Goal: Complete application form

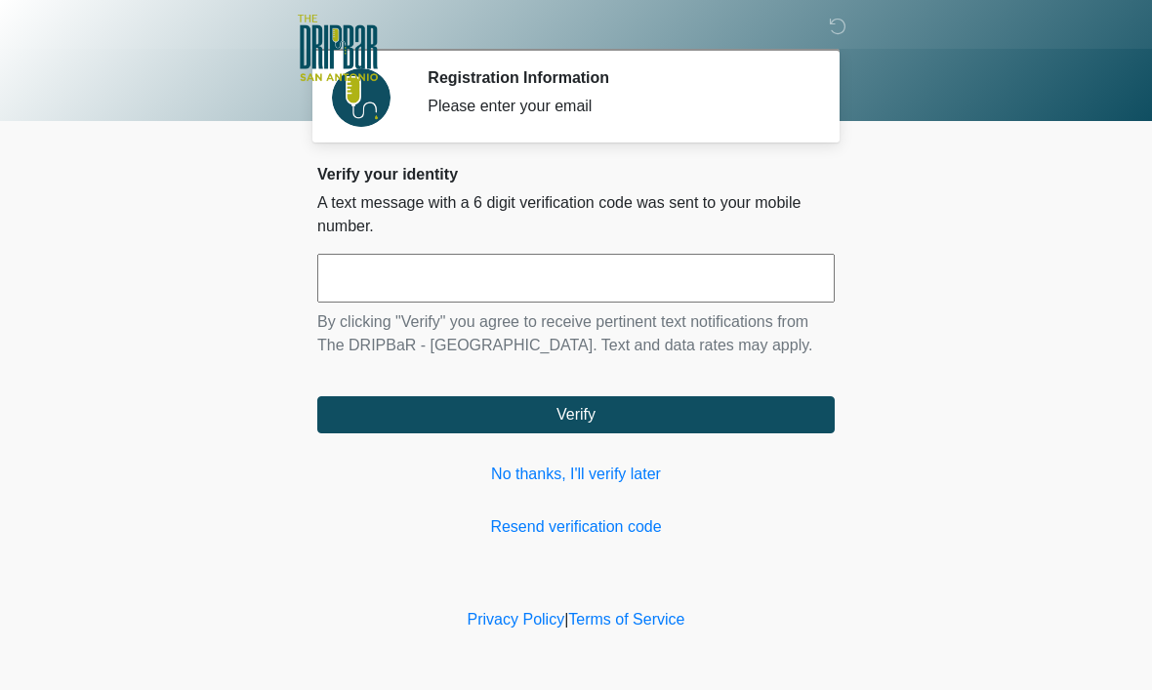
scroll to position [1, 0]
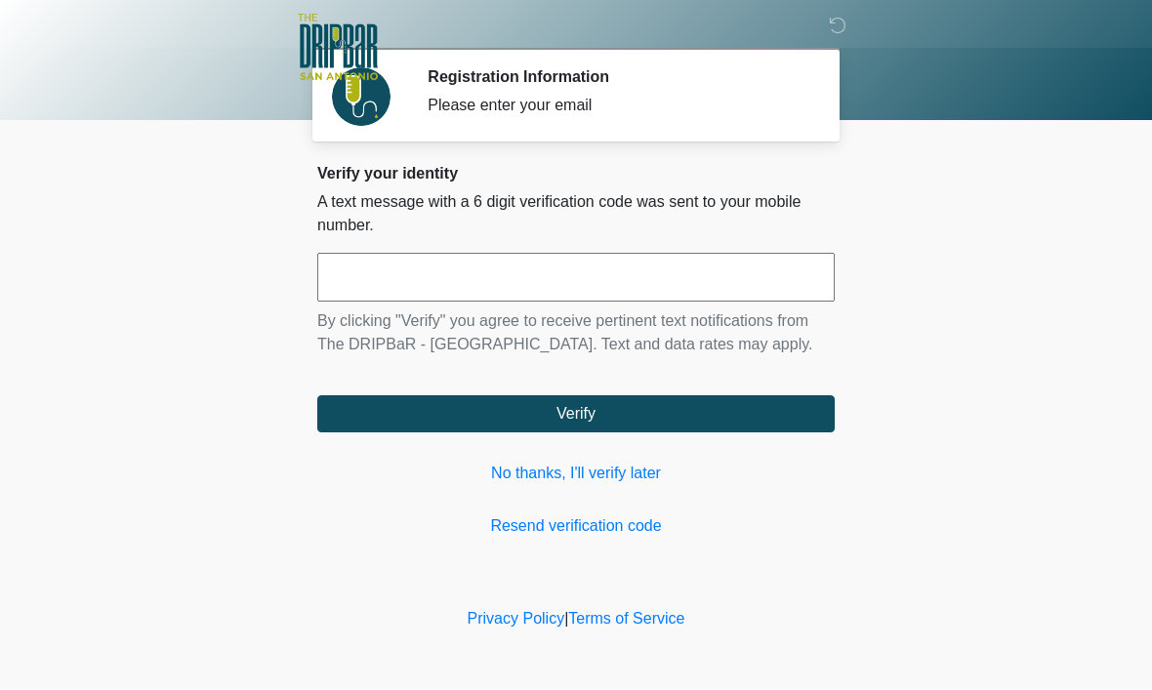
click at [507, 290] on input "text" at bounding box center [575, 278] width 517 height 49
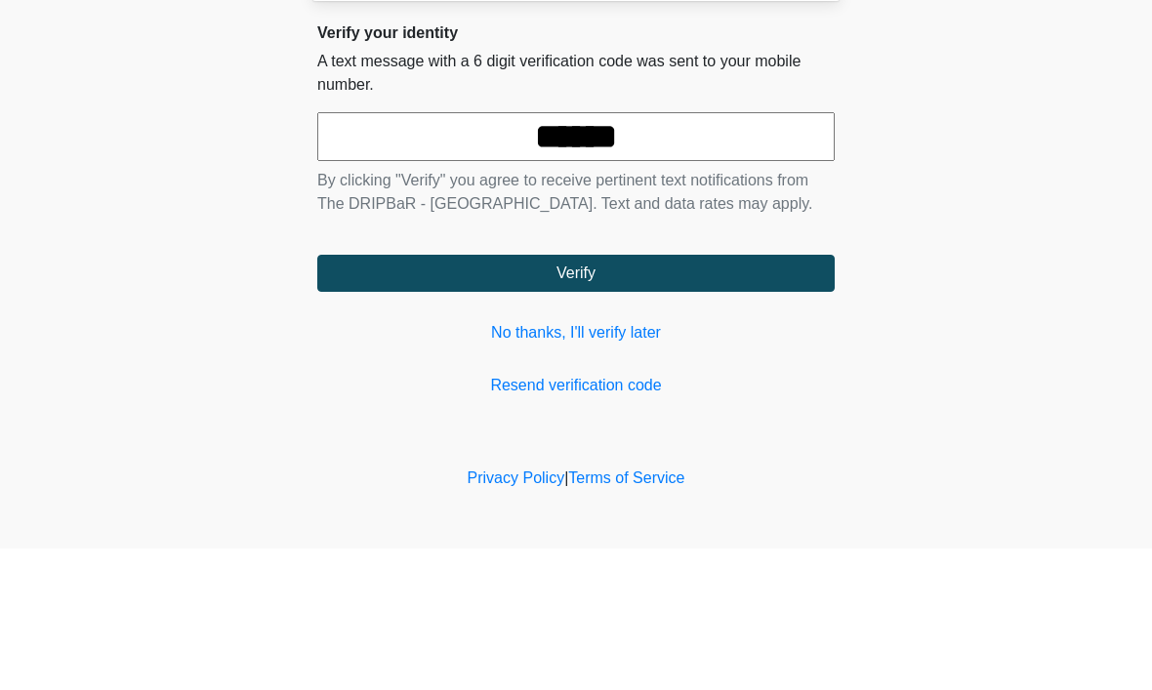
type input "******"
click at [576, 396] on button "Verify" at bounding box center [575, 414] width 517 height 37
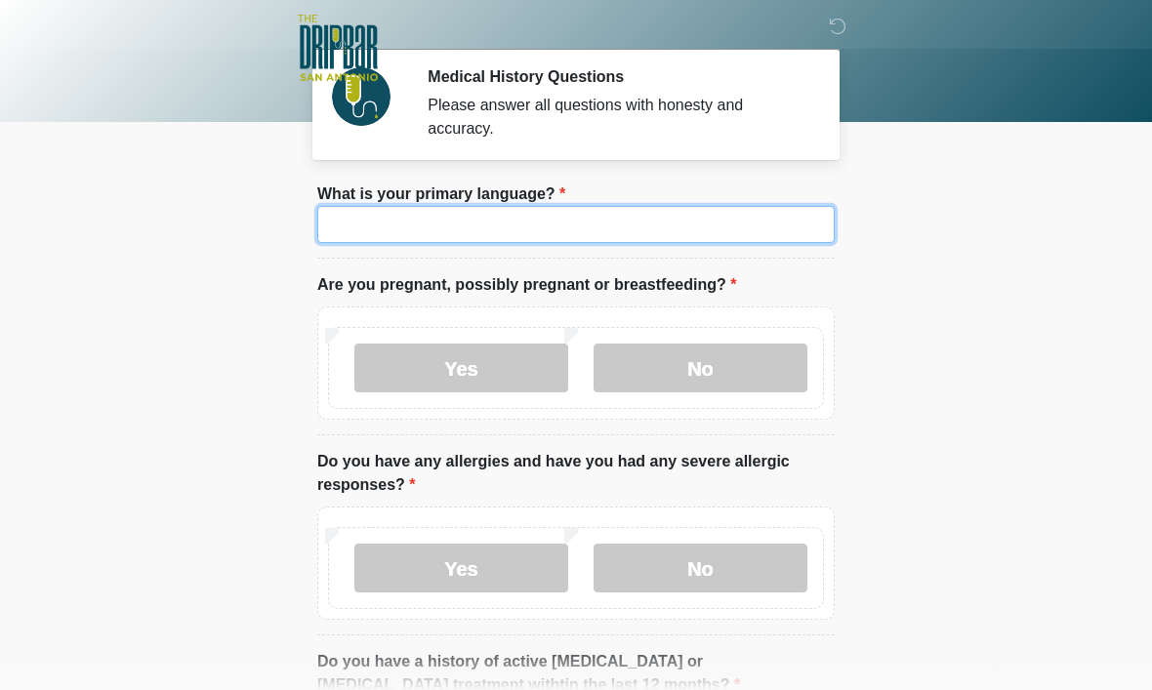
click at [798, 218] on input "What is your primary language?" at bounding box center [575, 224] width 517 height 37
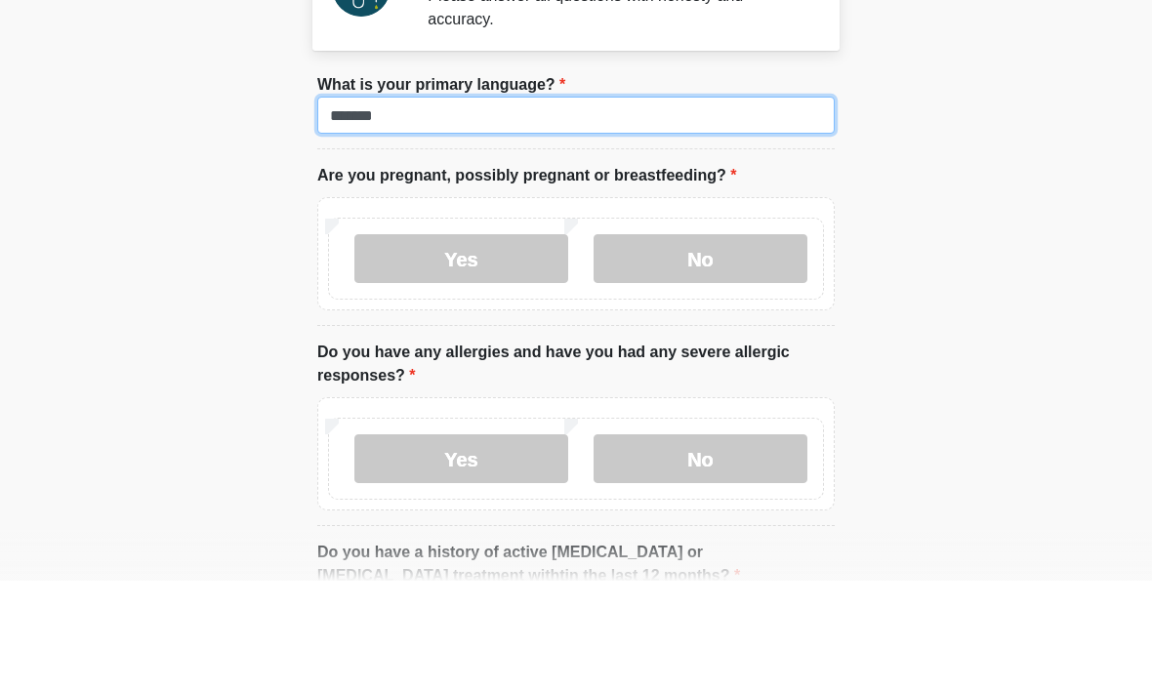
type input "*******"
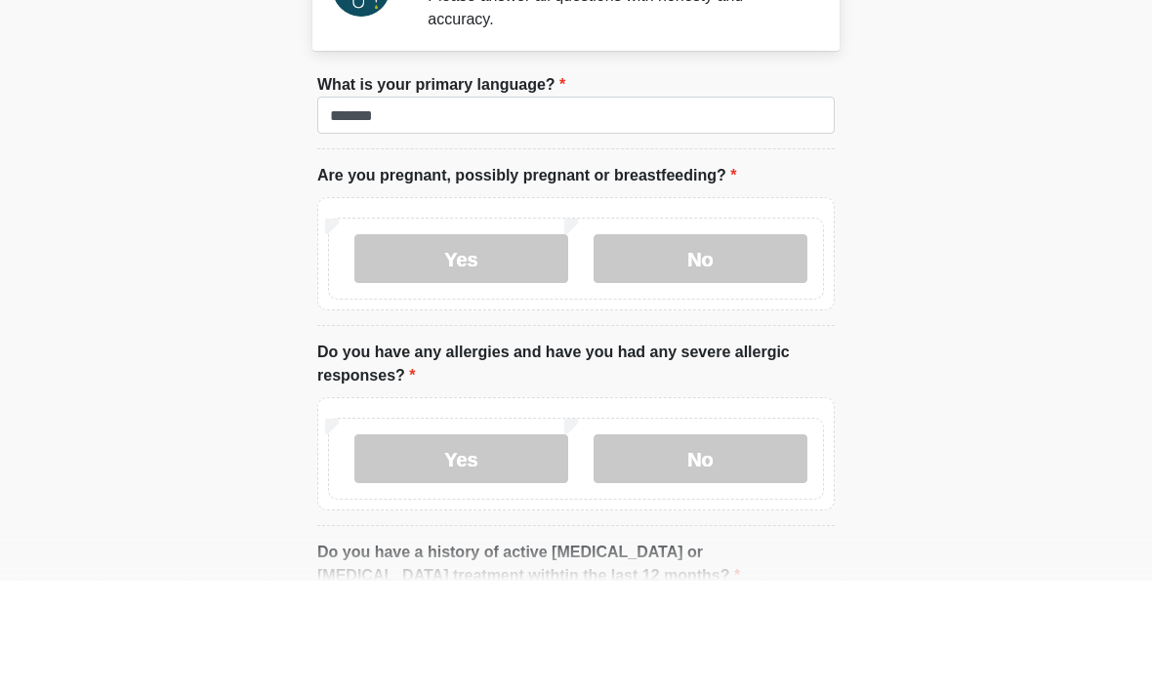
click at [714, 344] on label "No" at bounding box center [700, 368] width 214 height 49
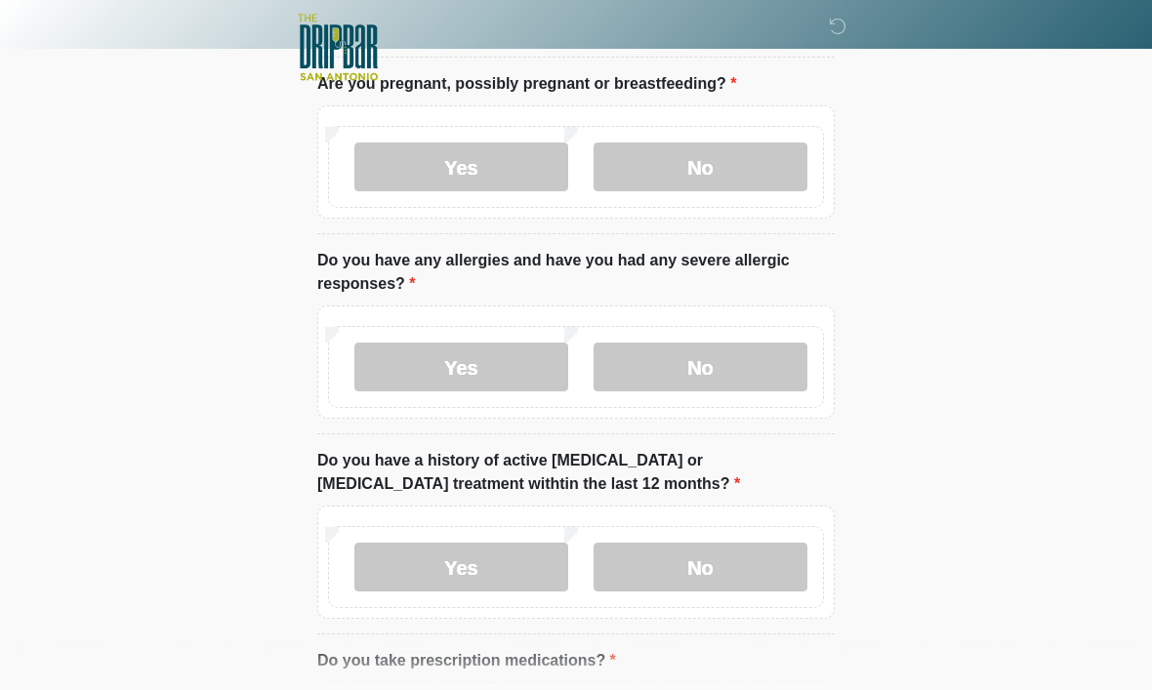
scroll to position [237, 0]
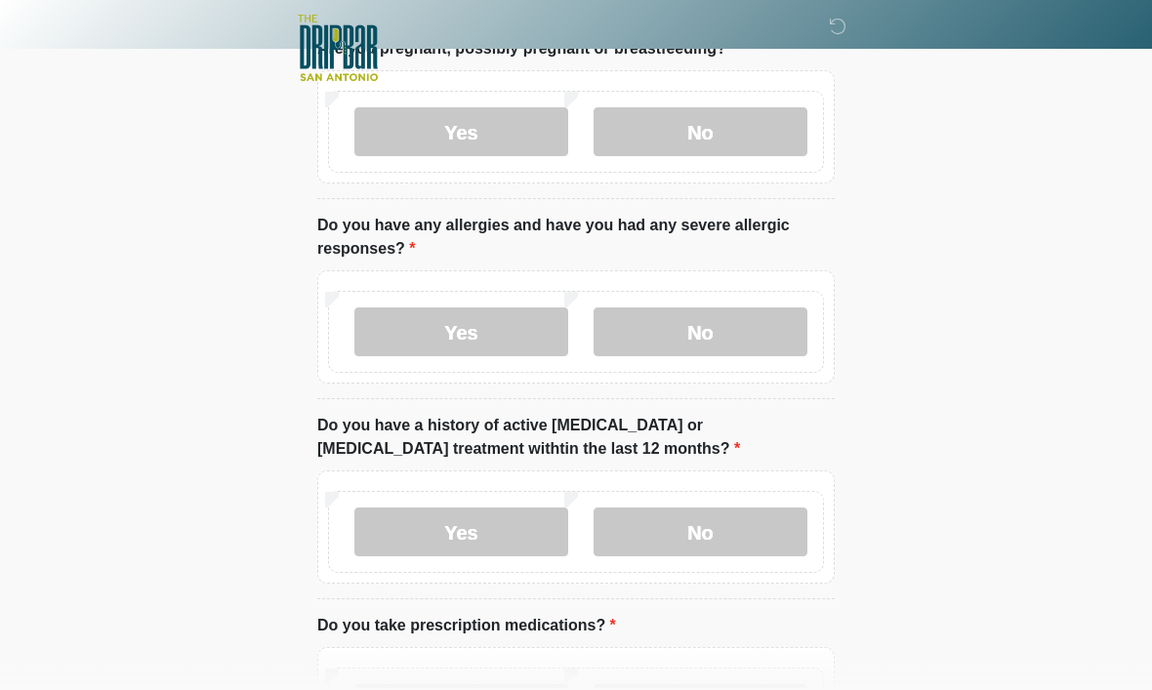
click at [739, 339] on label "No" at bounding box center [700, 331] width 214 height 49
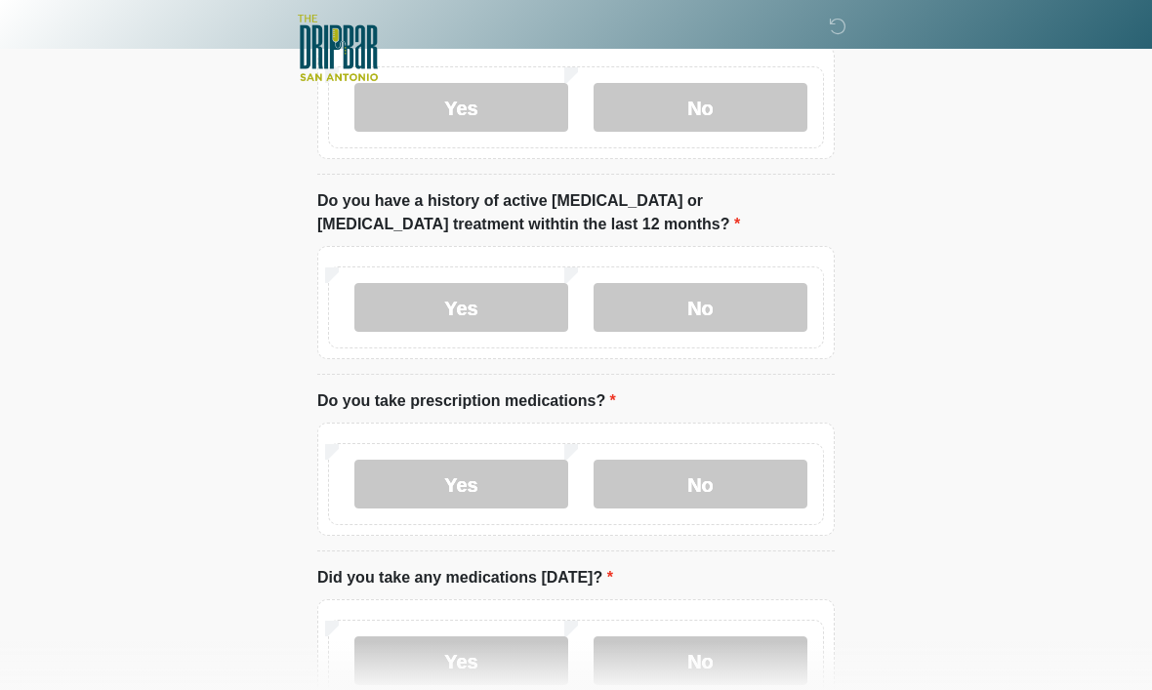
scroll to position [463, 0]
click at [741, 302] on label "No" at bounding box center [700, 306] width 214 height 49
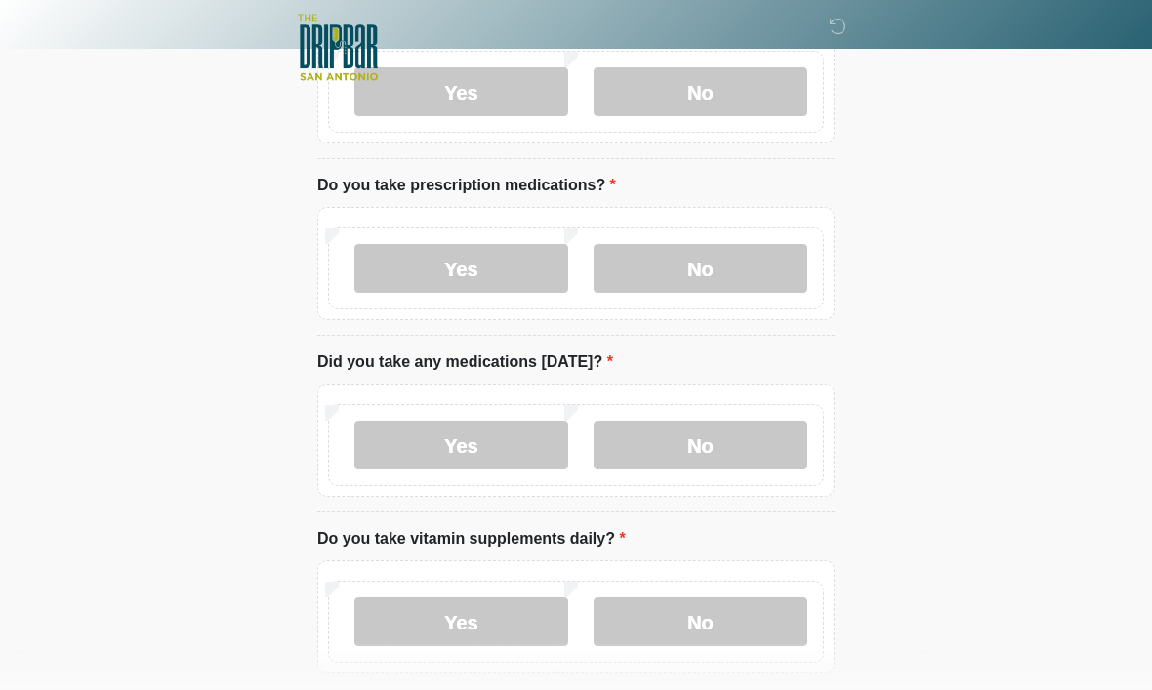
scroll to position [677, 0]
click at [746, 271] on label "No" at bounding box center [700, 268] width 214 height 49
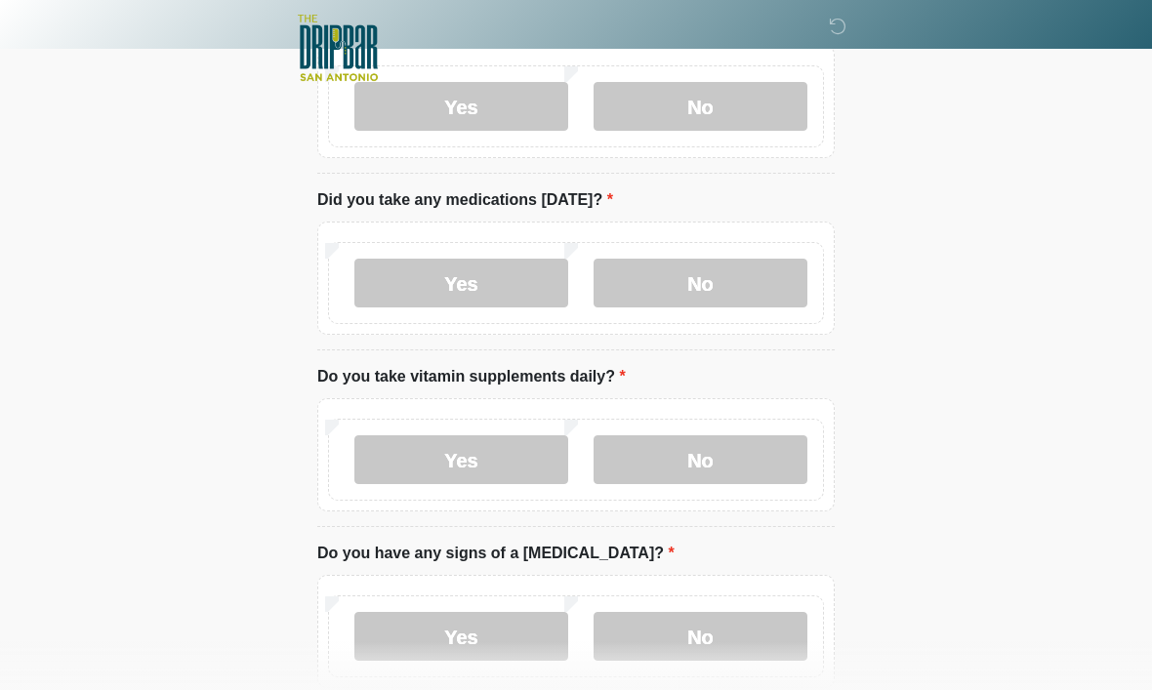
scroll to position [842, 0]
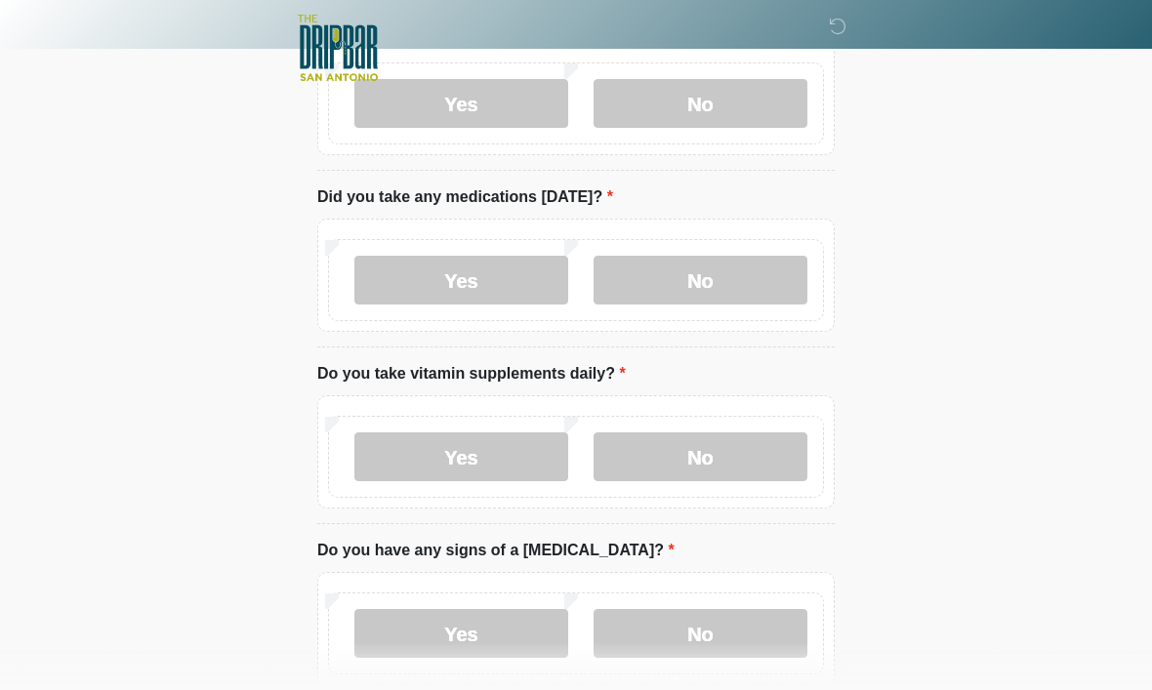
click at [754, 276] on label "No" at bounding box center [700, 280] width 214 height 49
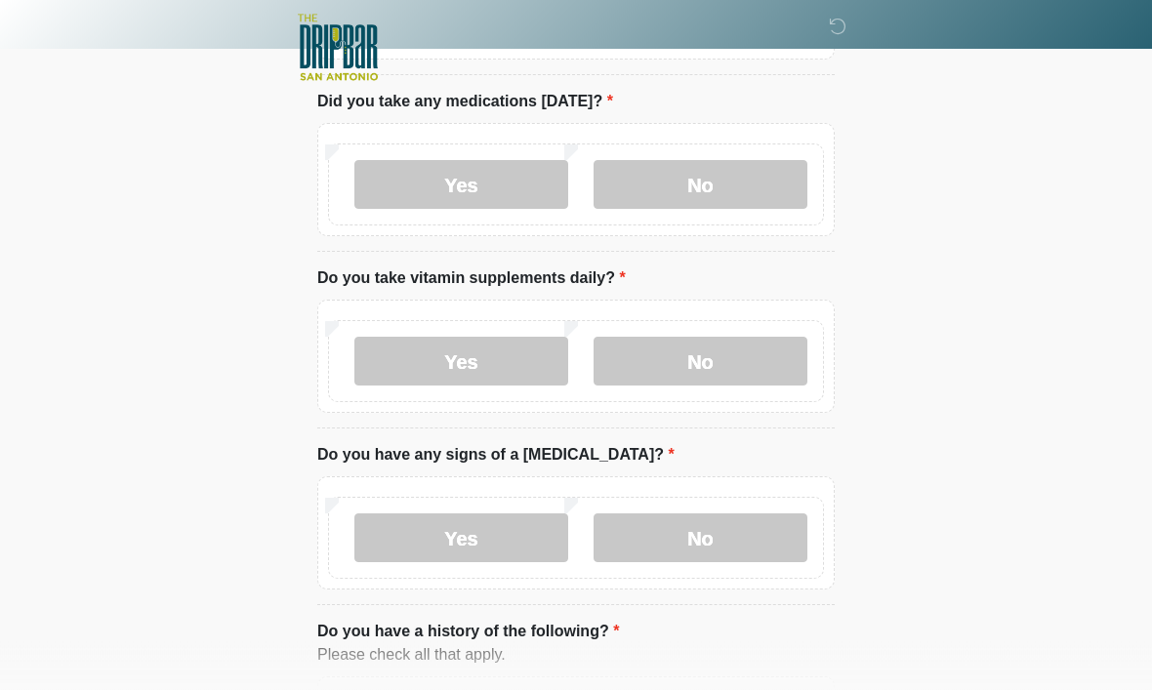
click at [514, 357] on label "Yes" at bounding box center [461, 362] width 214 height 49
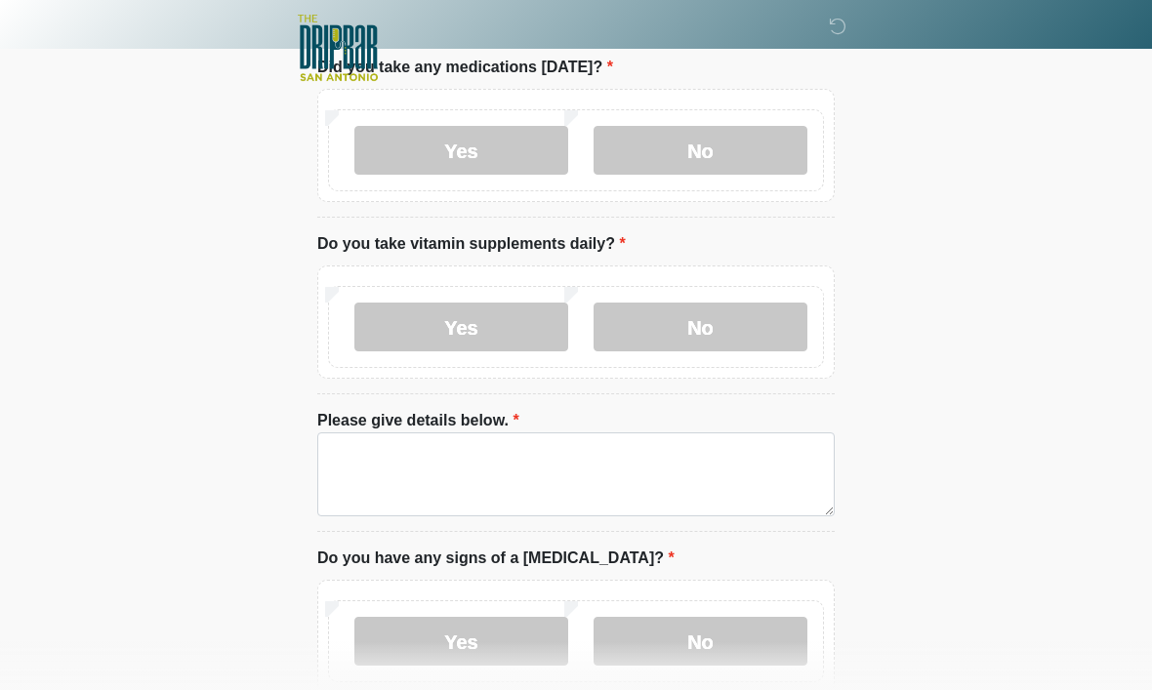
scroll to position [980, 0]
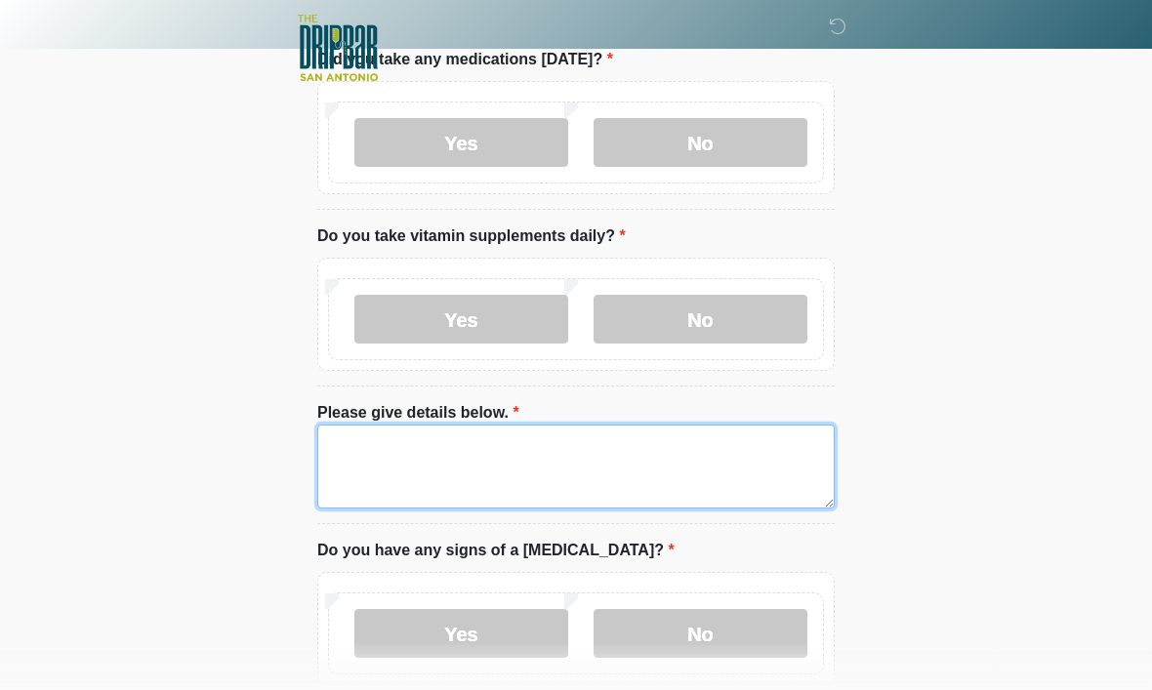
click at [359, 447] on textarea "Please give details below." at bounding box center [575, 467] width 517 height 84
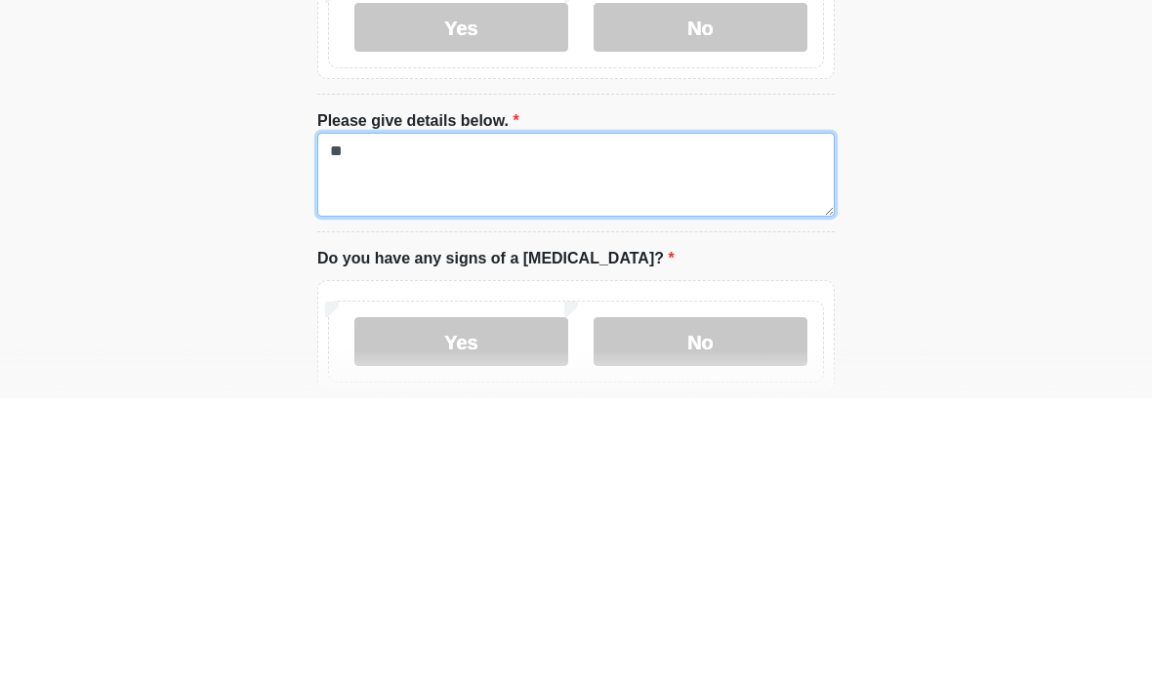
type textarea "*"
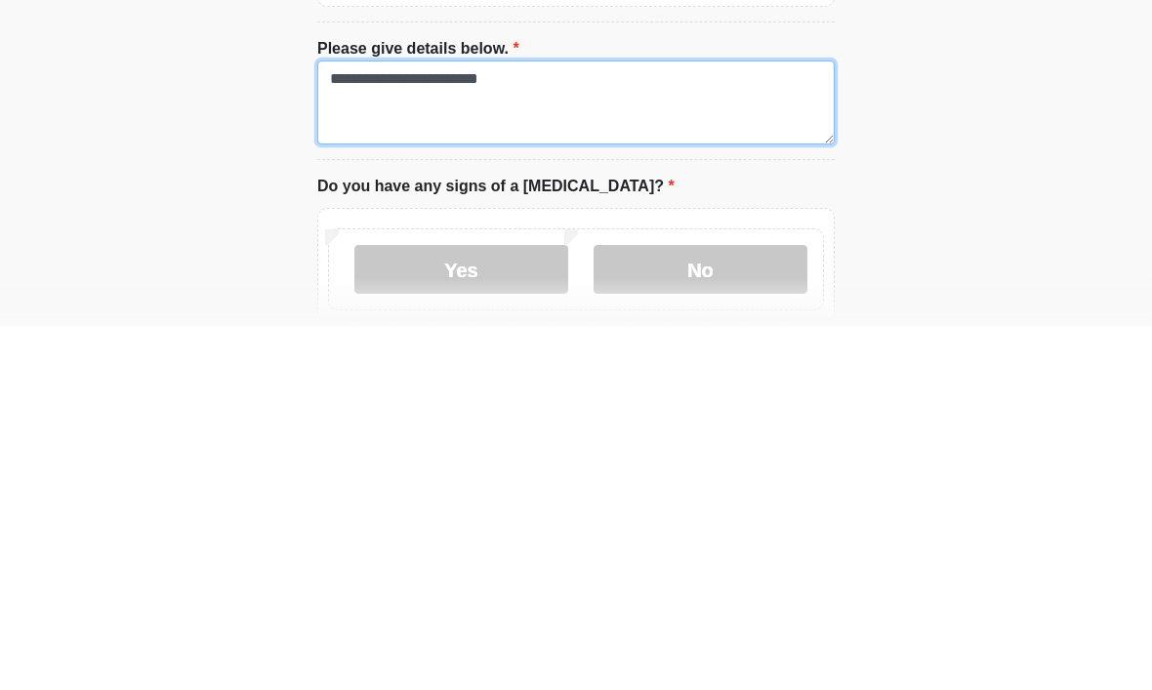
type textarea "**********"
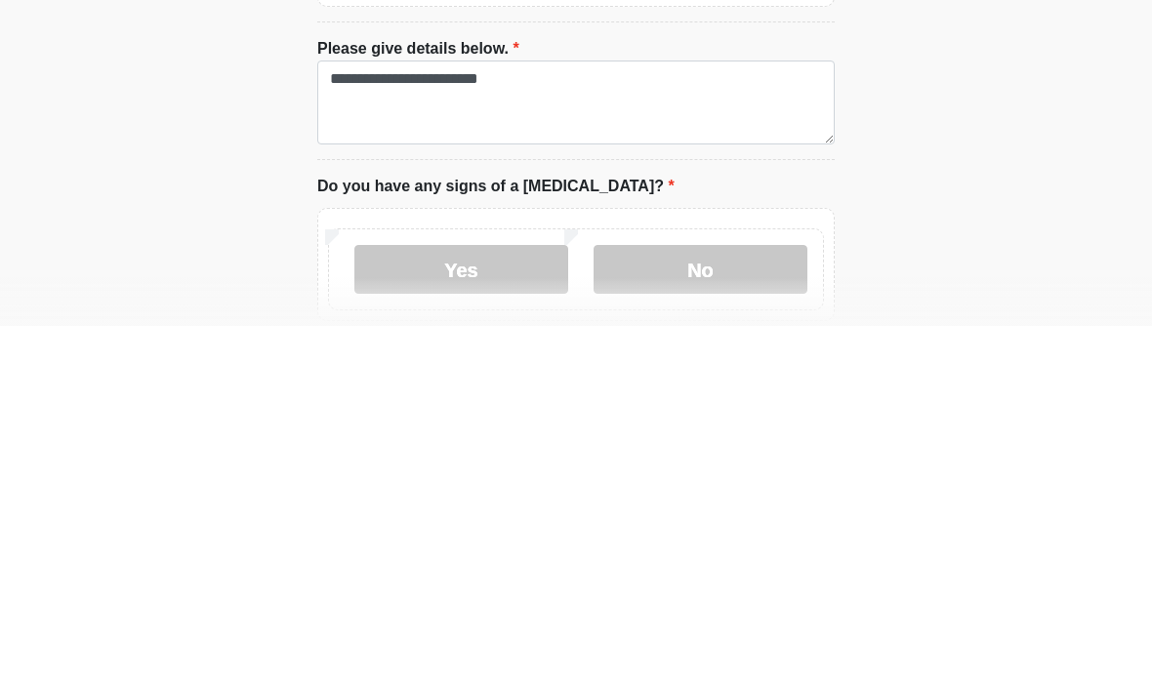
click at [726, 609] on label "No" at bounding box center [700, 633] width 214 height 49
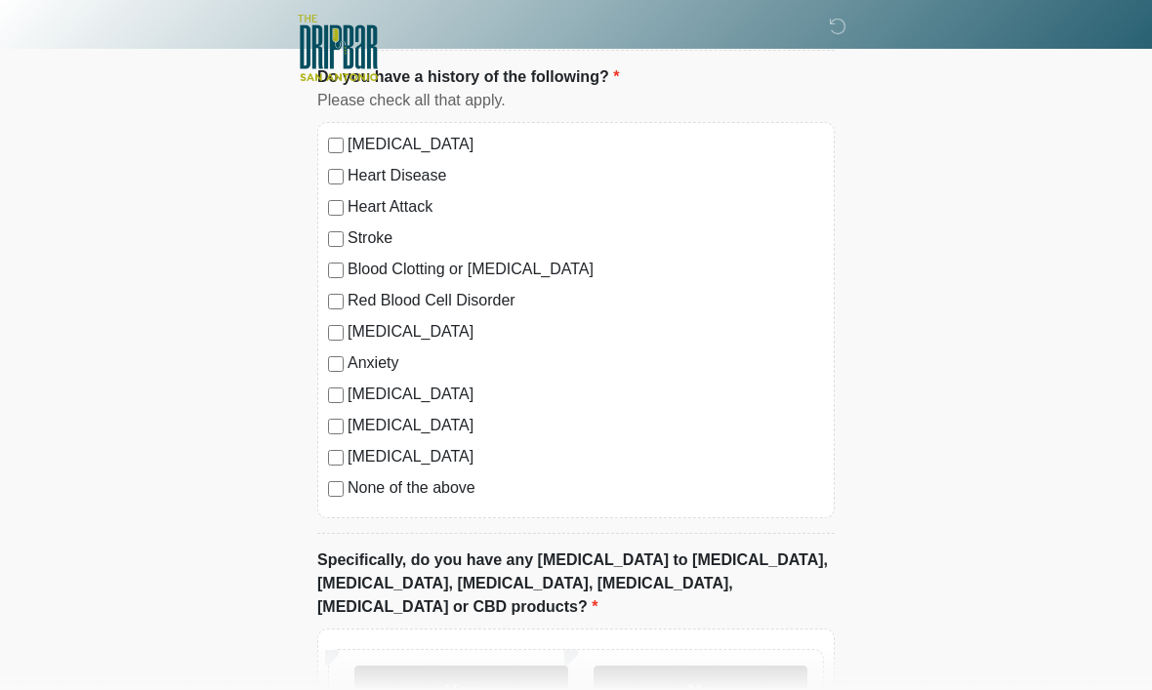
scroll to position [1635, 0]
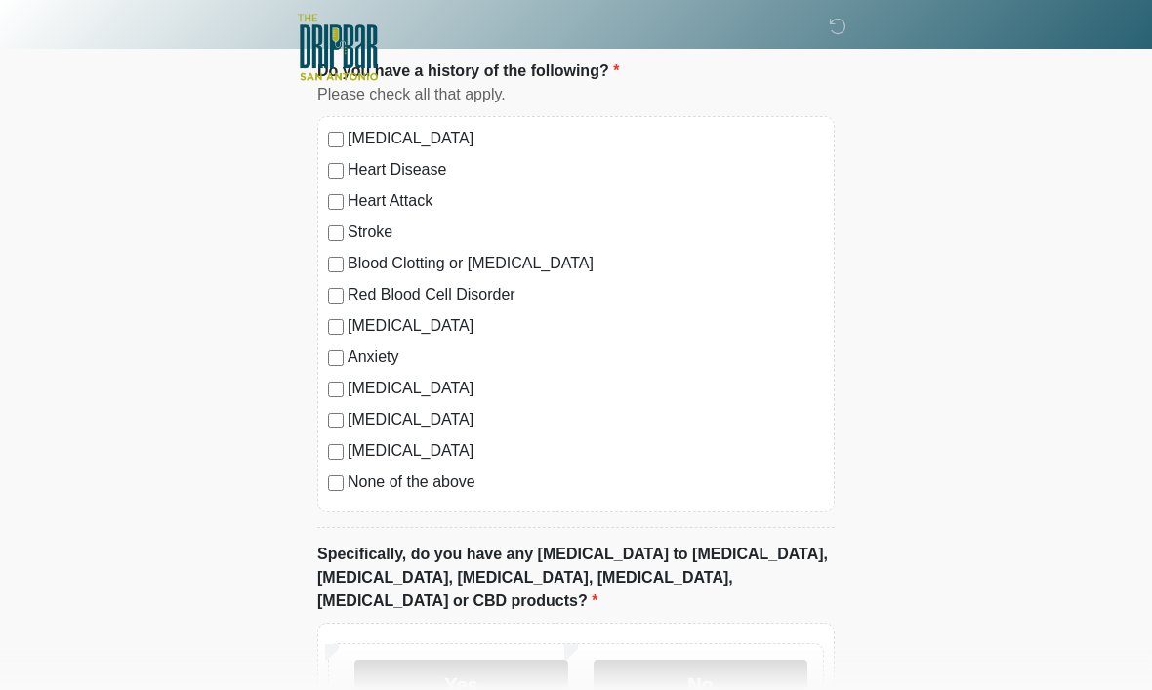
click at [325, 497] on div "[MEDICAL_DATA] Heart Disease Heart Attack Stroke Blood Clotting or [MEDICAL_DAT…" at bounding box center [575, 315] width 517 height 396
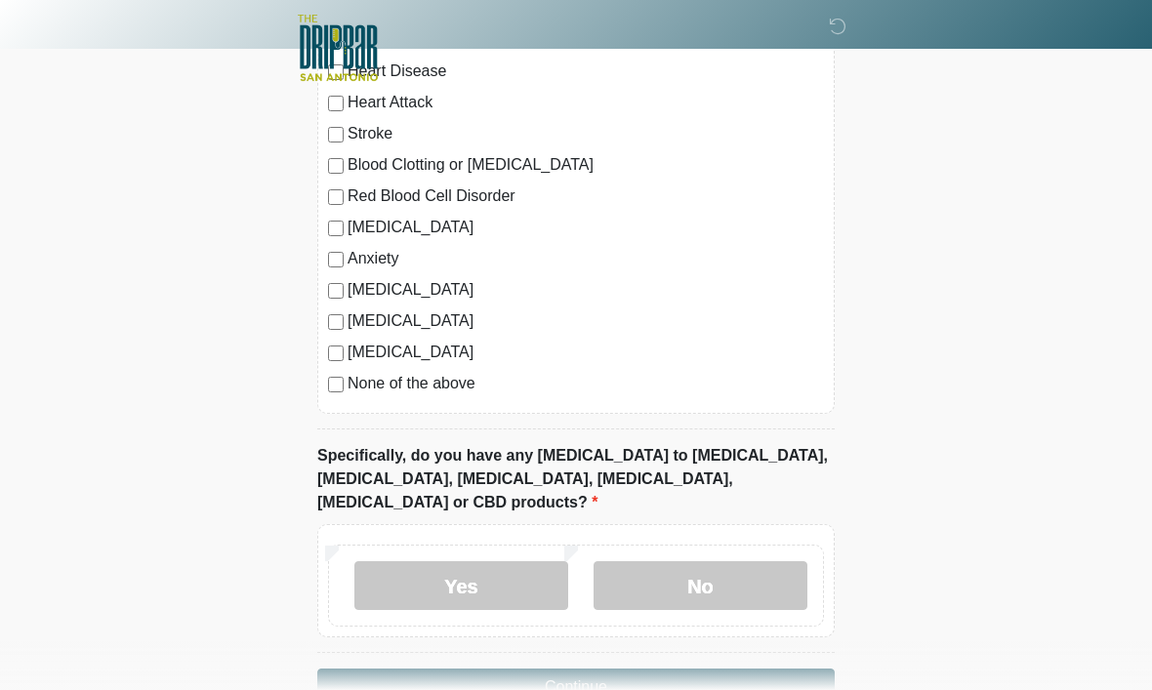
scroll to position [1762, 0]
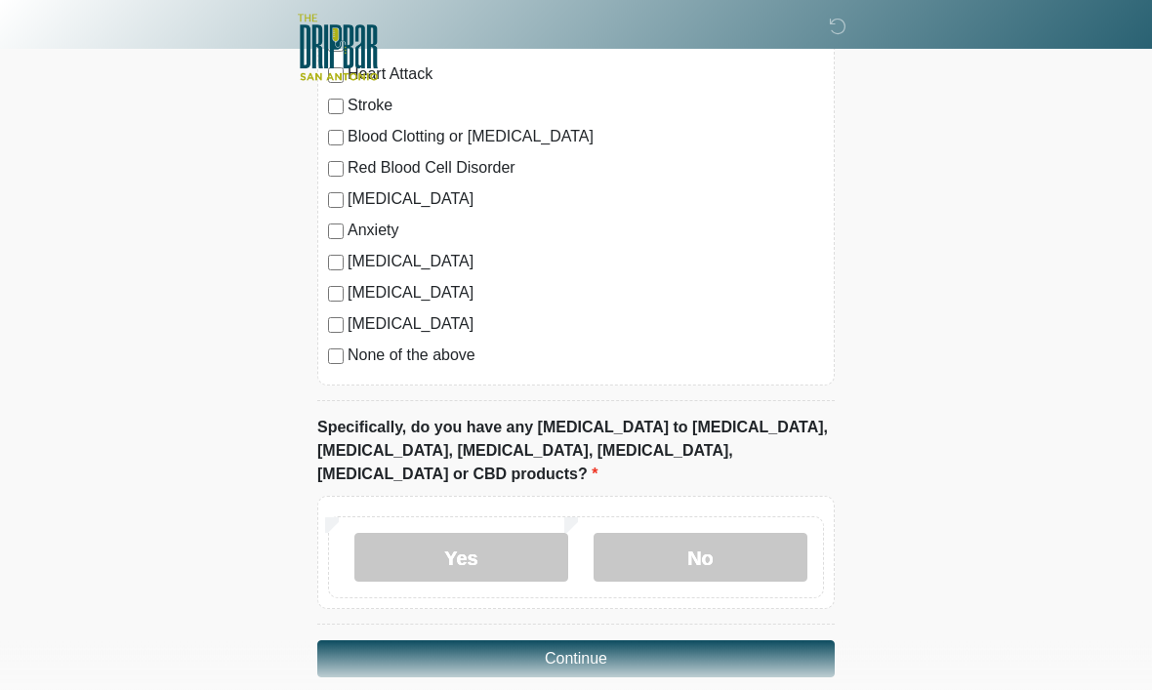
click at [734, 534] on label "No" at bounding box center [700, 558] width 214 height 49
click at [742, 641] on button "Continue" at bounding box center [575, 659] width 517 height 37
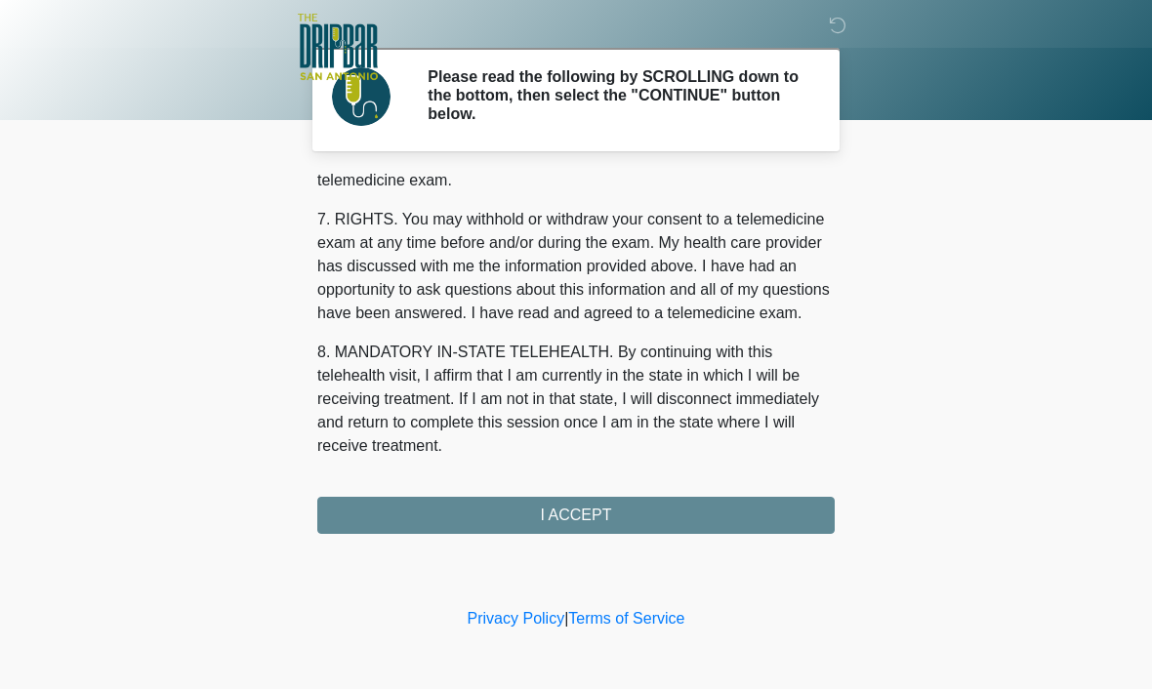
scroll to position [879, 0]
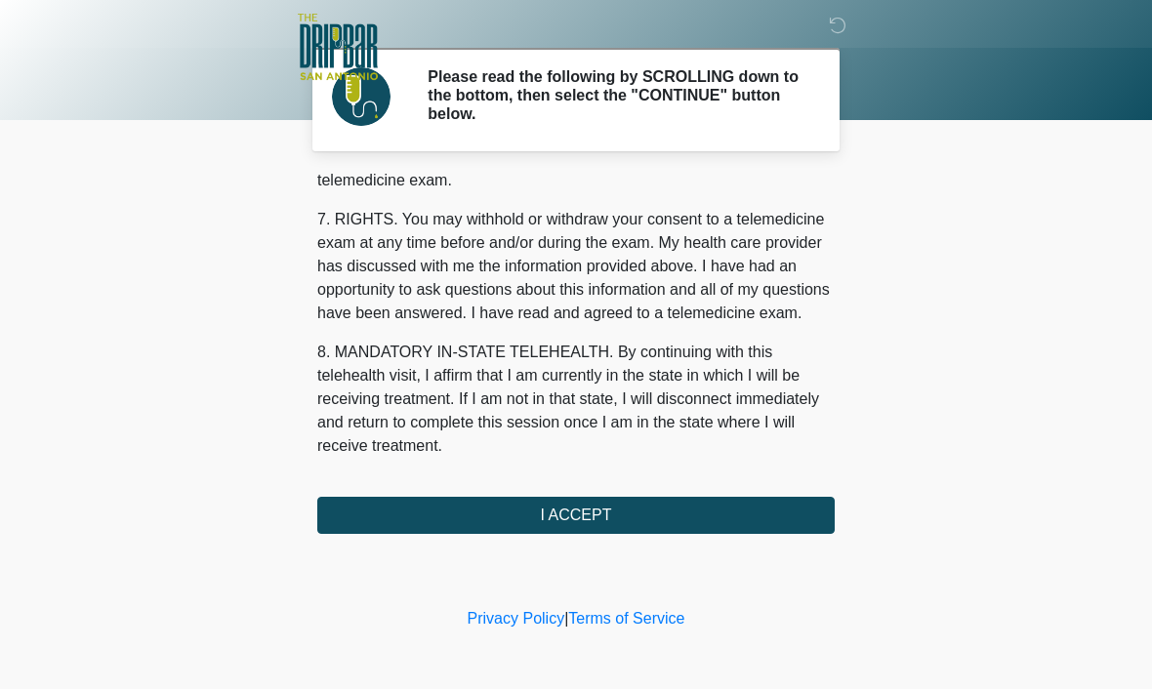
click at [713, 515] on button "I ACCEPT" at bounding box center [575, 516] width 517 height 37
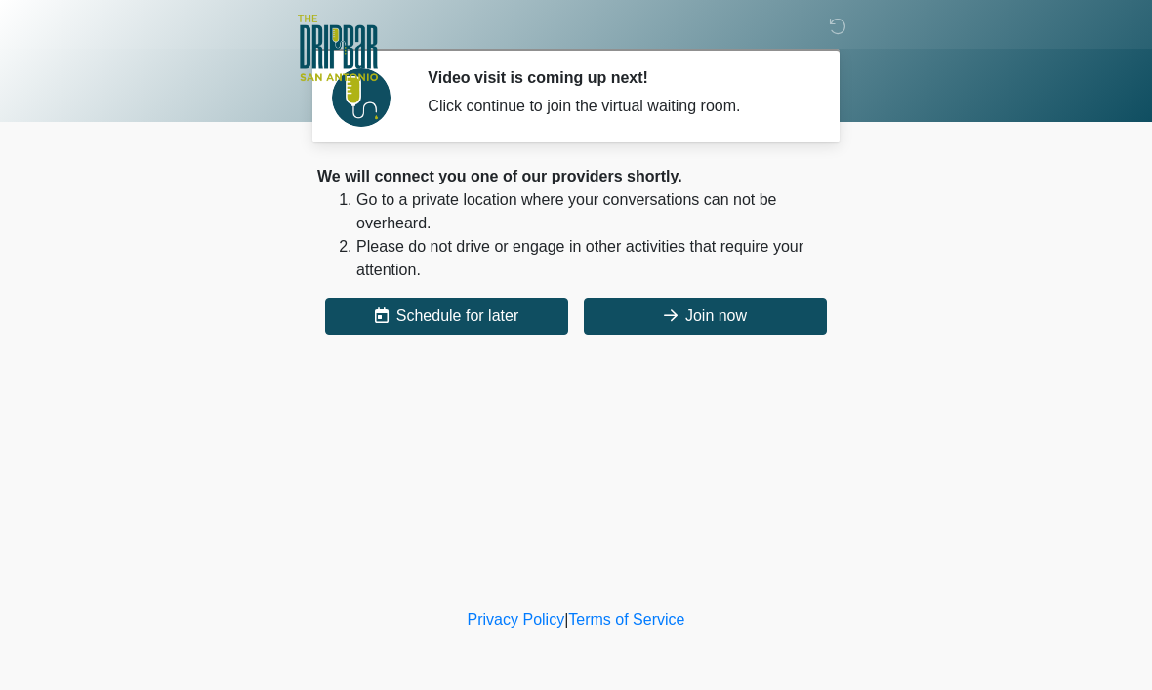
click at [734, 308] on button "Join now" at bounding box center [705, 316] width 243 height 37
